Goal: Communication & Community: Share content

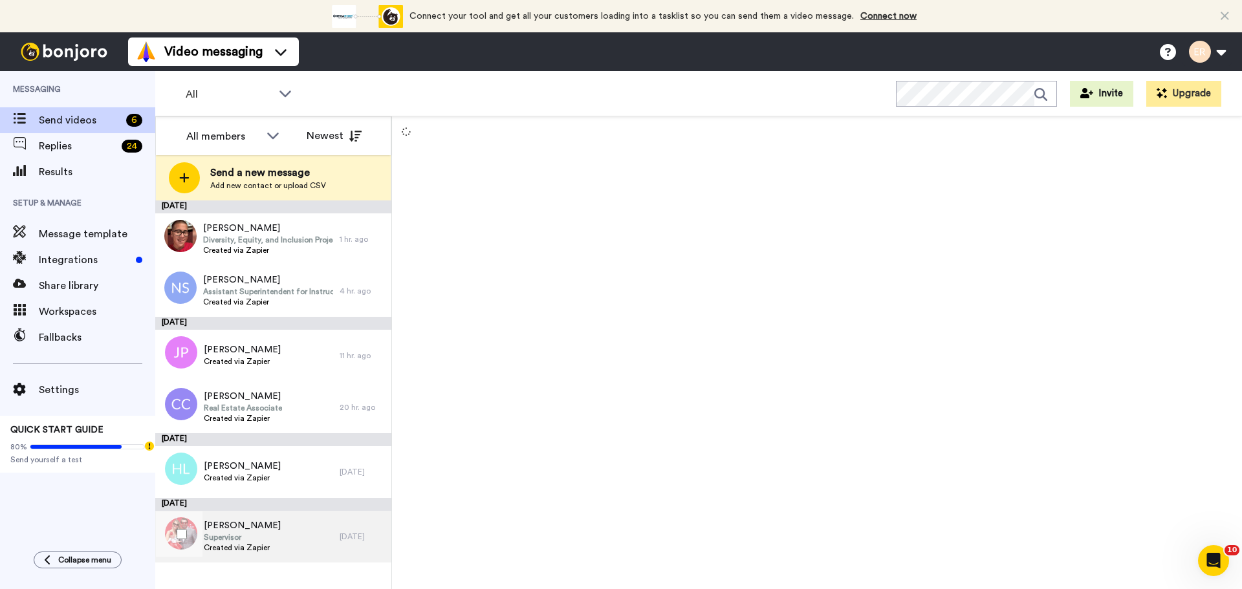
click at [247, 533] on span "Supervisor" at bounding box center [242, 537] width 77 height 10
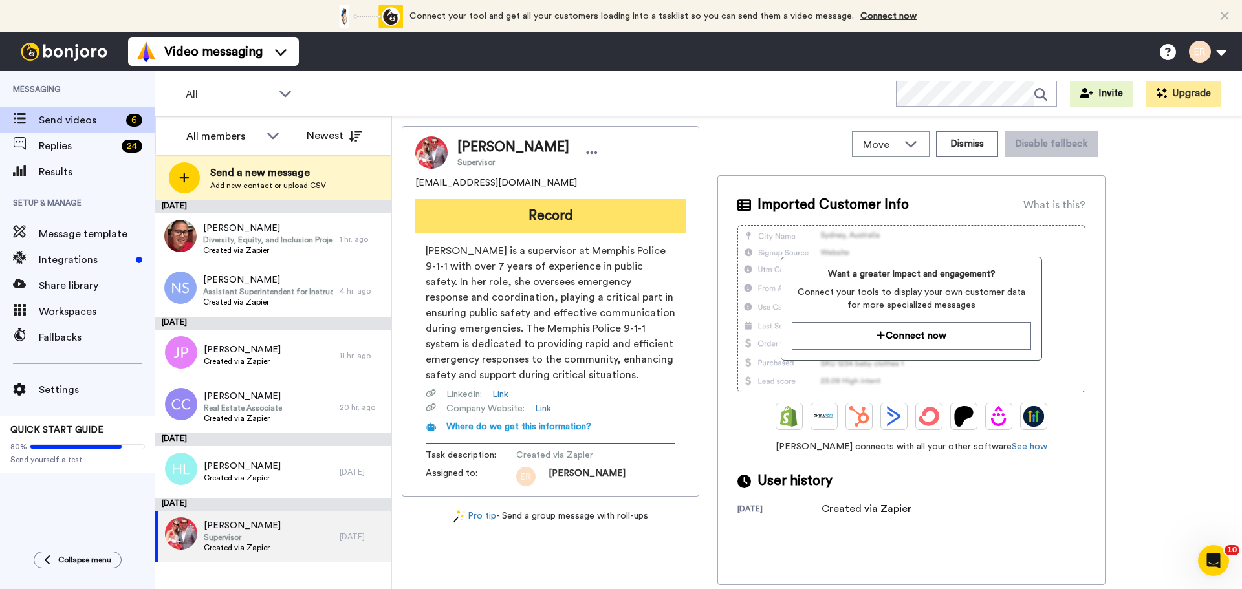
click at [581, 218] on button "Record" at bounding box center [550, 216] width 270 height 34
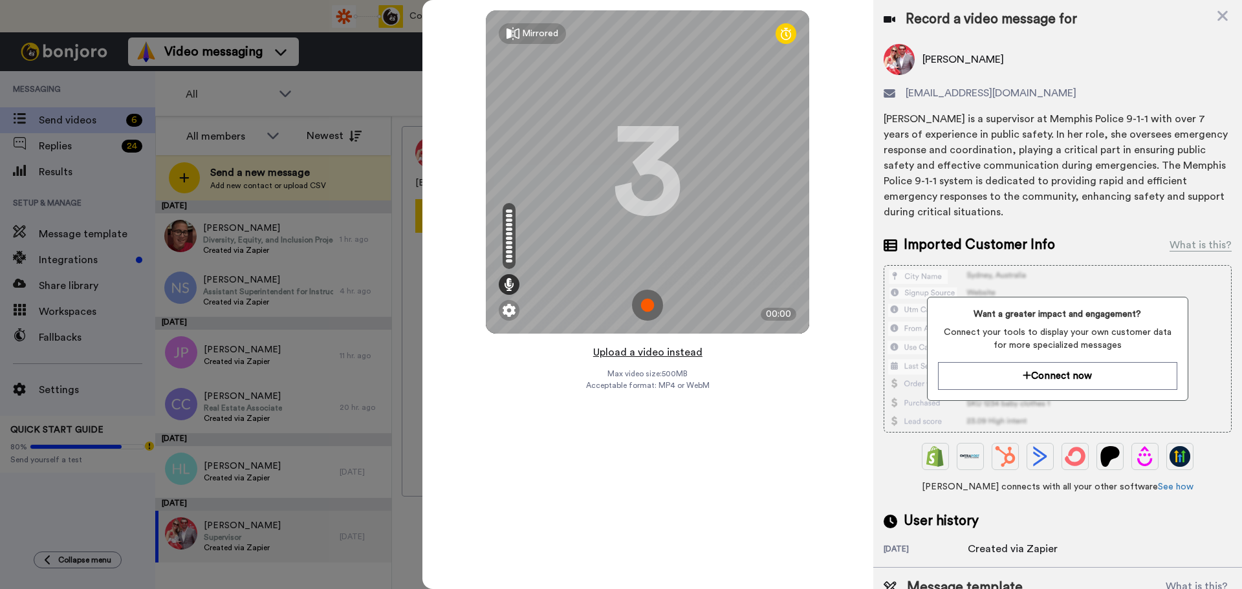
click at [649, 356] on button "Upload a video instead" at bounding box center [647, 352] width 117 height 17
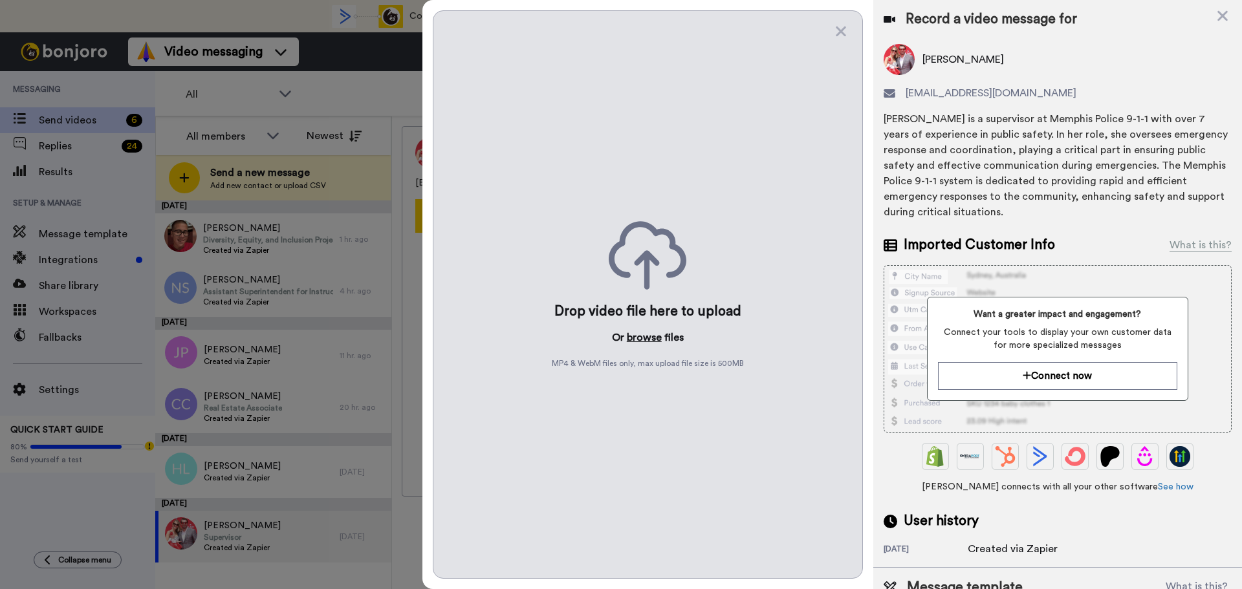
click at [654, 330] on button "browse" at bounding box center [644, 338] width 35 height 16
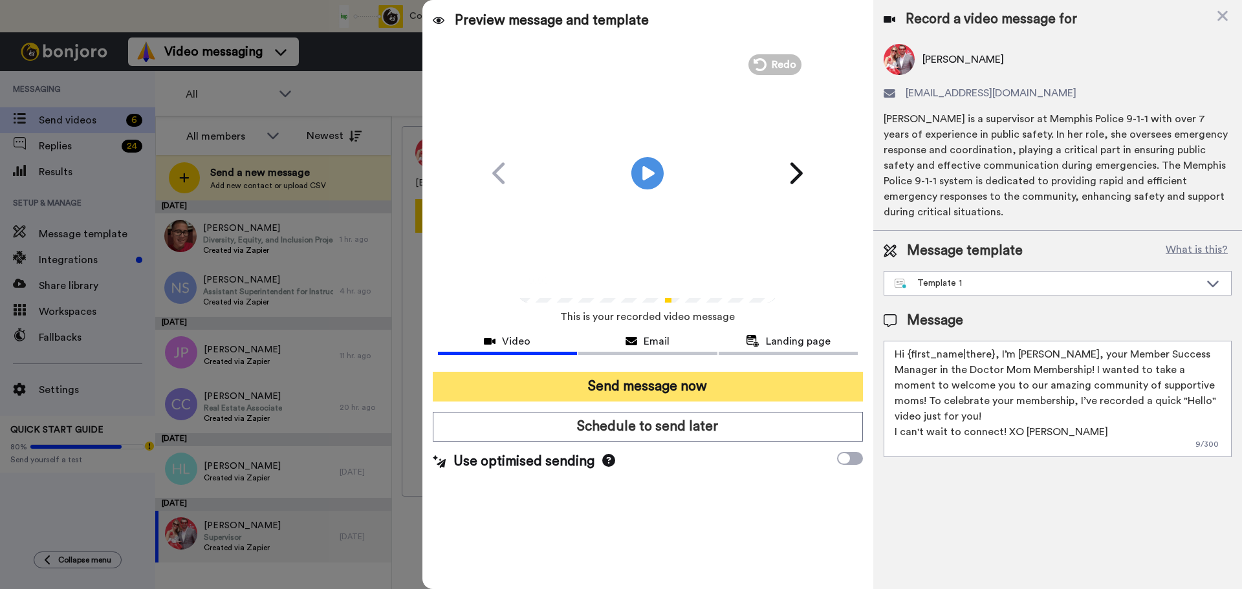
click at [690, 391] on button "Send message now" at bounding box center [648, 387] width 430 height 30
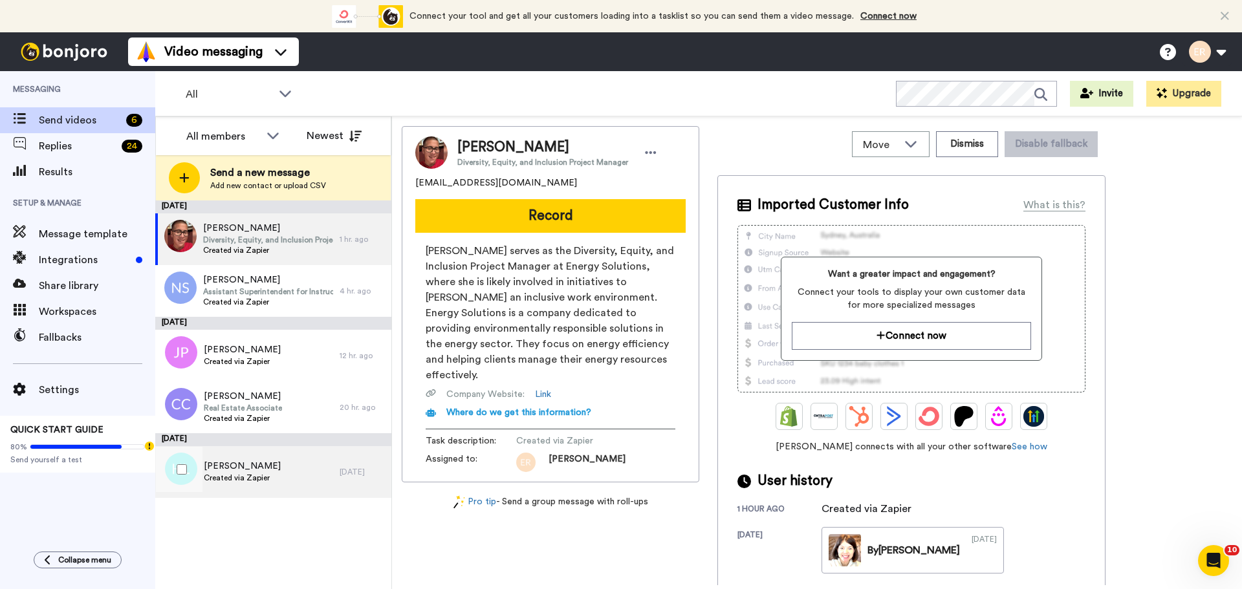
click at [295, 478] on div "[PERSON_NAME] Created via Zapier" at bounding box center [247, 472] width 184 height 52
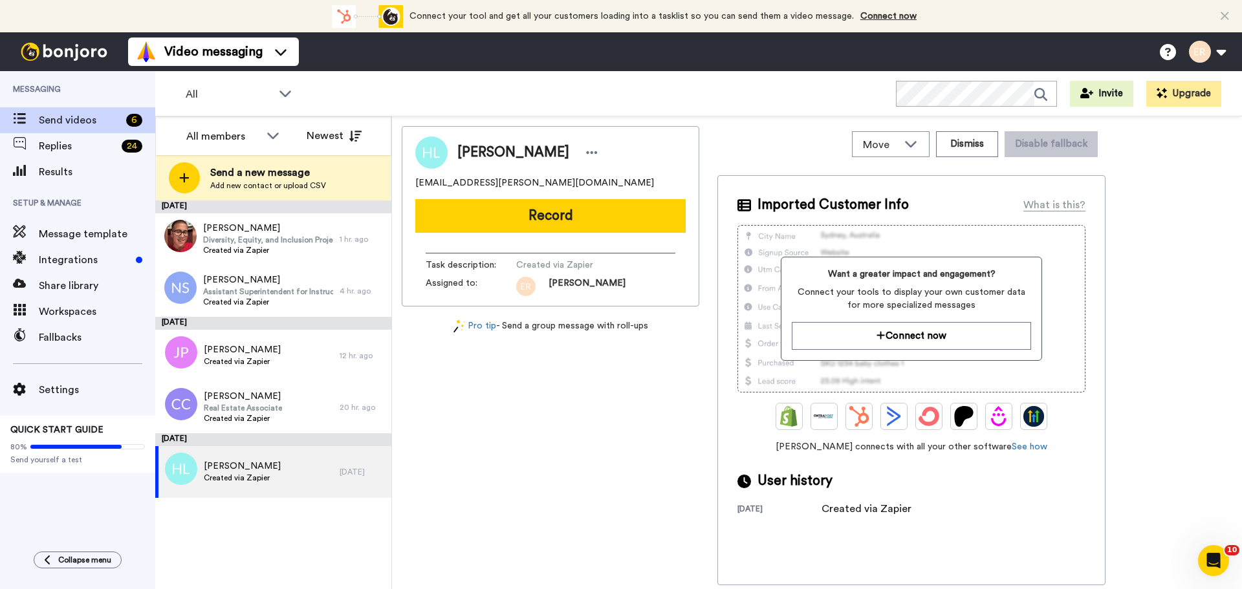
click at [598, 213] on button "Record" at bounding box center [550, 216] width 270 height 34
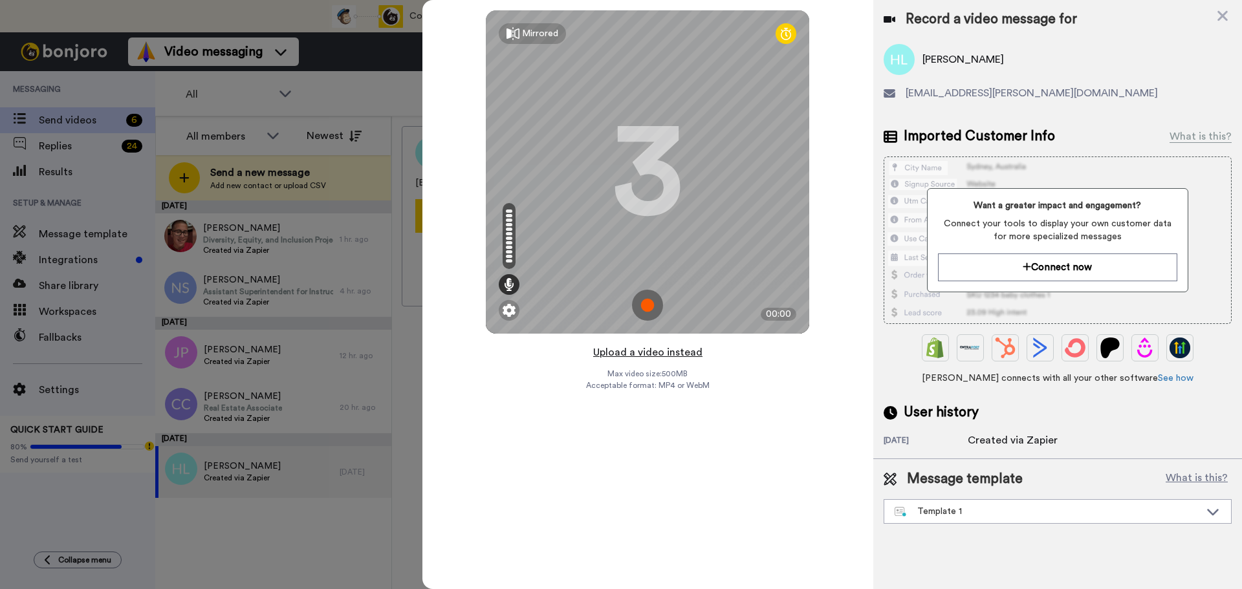
click at [626, 352] on button "Upload a video instead" at bounding box center [647, 352] width 117 height 17
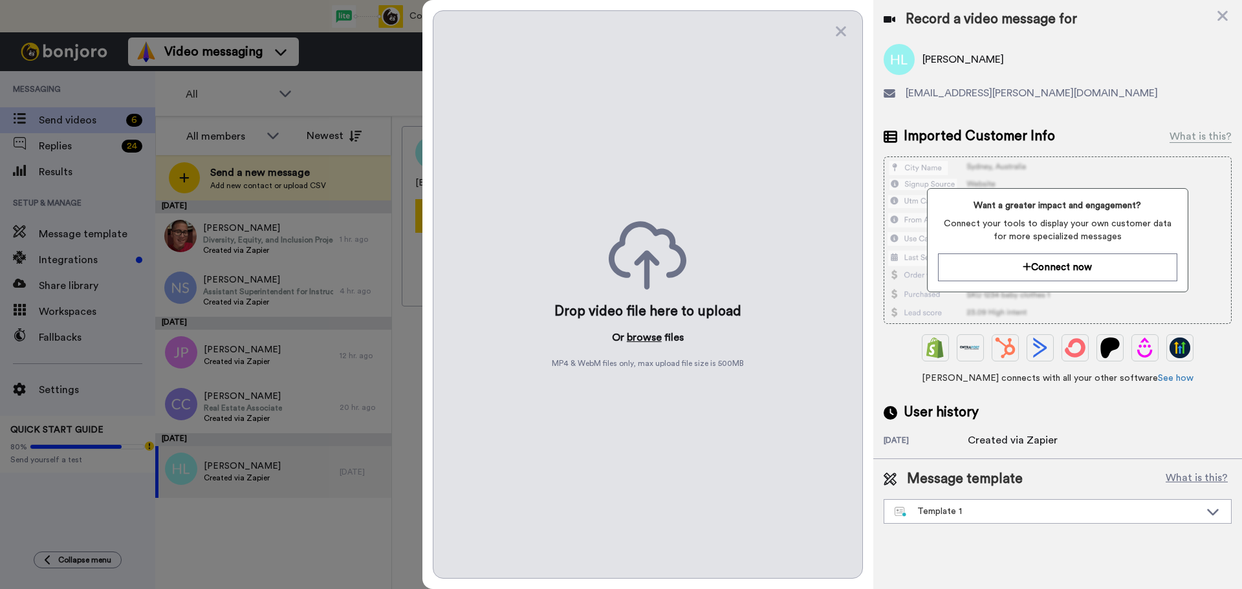
click at [642, 338] on button "browse" at bounding box center [644, 338] width 35 height 16
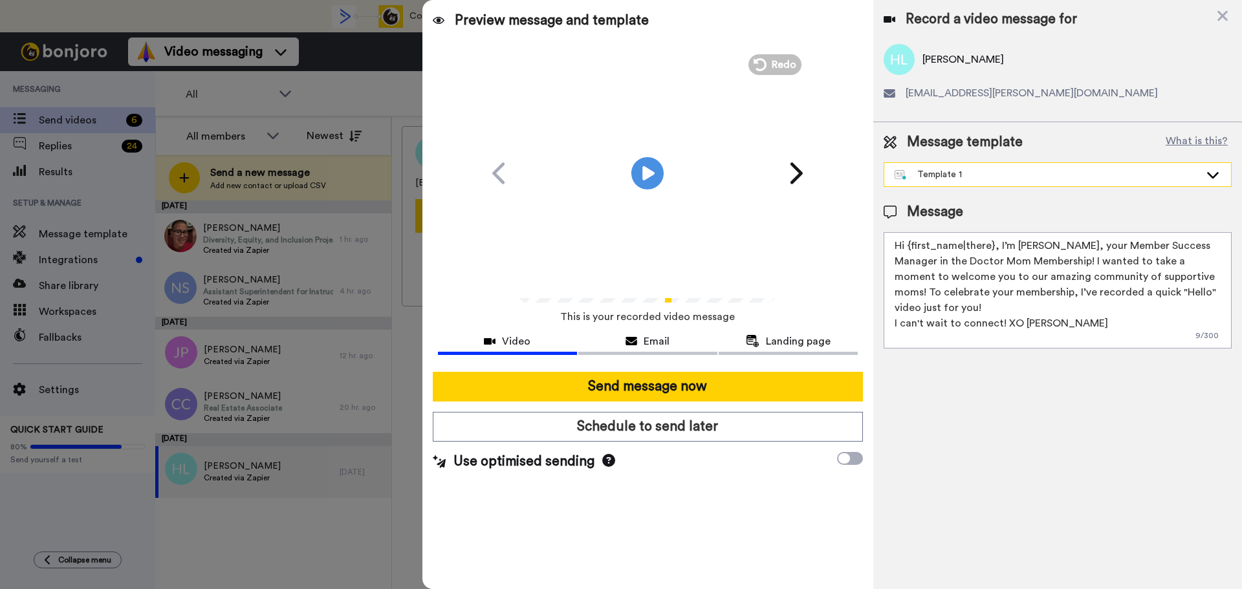
click at [947, 171] on div "Template 1" at bounding box center [1046, 174] width 305 height 13
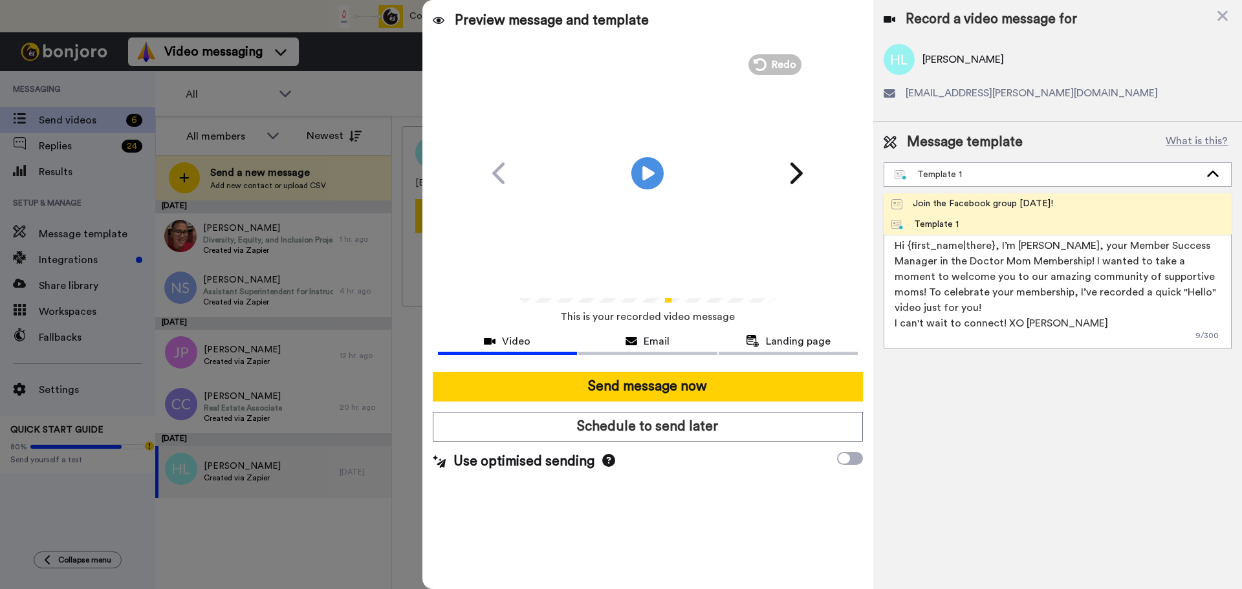
click at [934, 198] on div "Join the Facebook group [DATE]!" at bounding box center [972, 203] width 162 height 13
type textarea "Hello {first_name|there}, WELCOME TO THE DOCTOR MOM COMMUNITY!! WOOHOO!! I'm [P…"
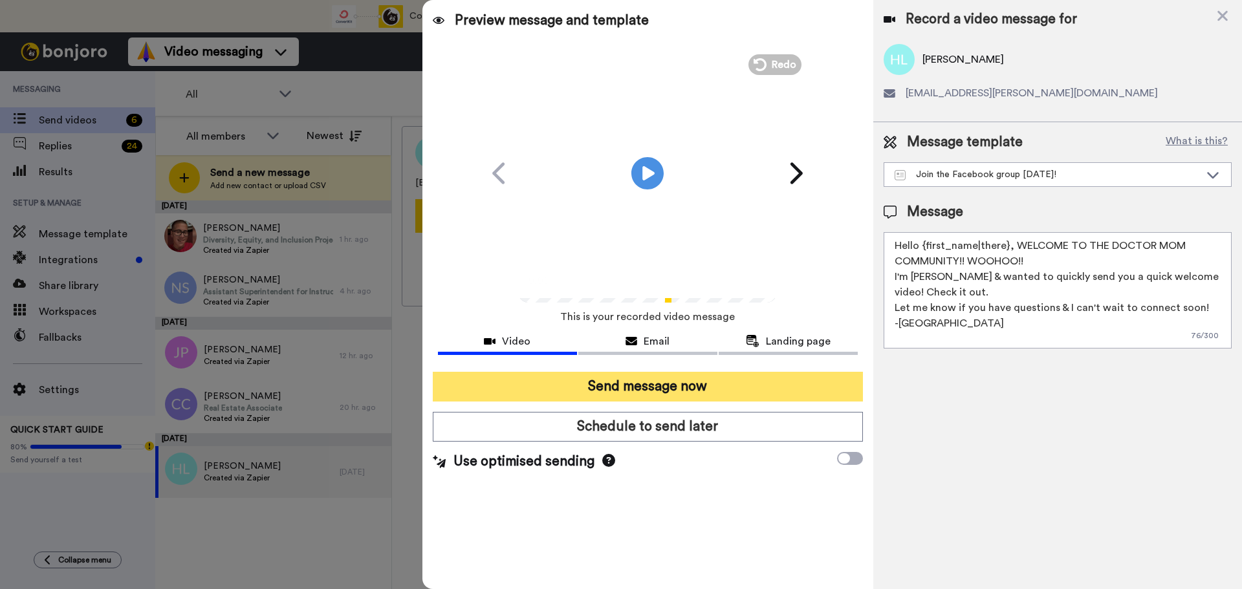
click at [724, 386] on button "Send message now" at bounding box center [648, 387] width 430 height 30
